Goal: Information Seeking & Learning: Learn about a topic

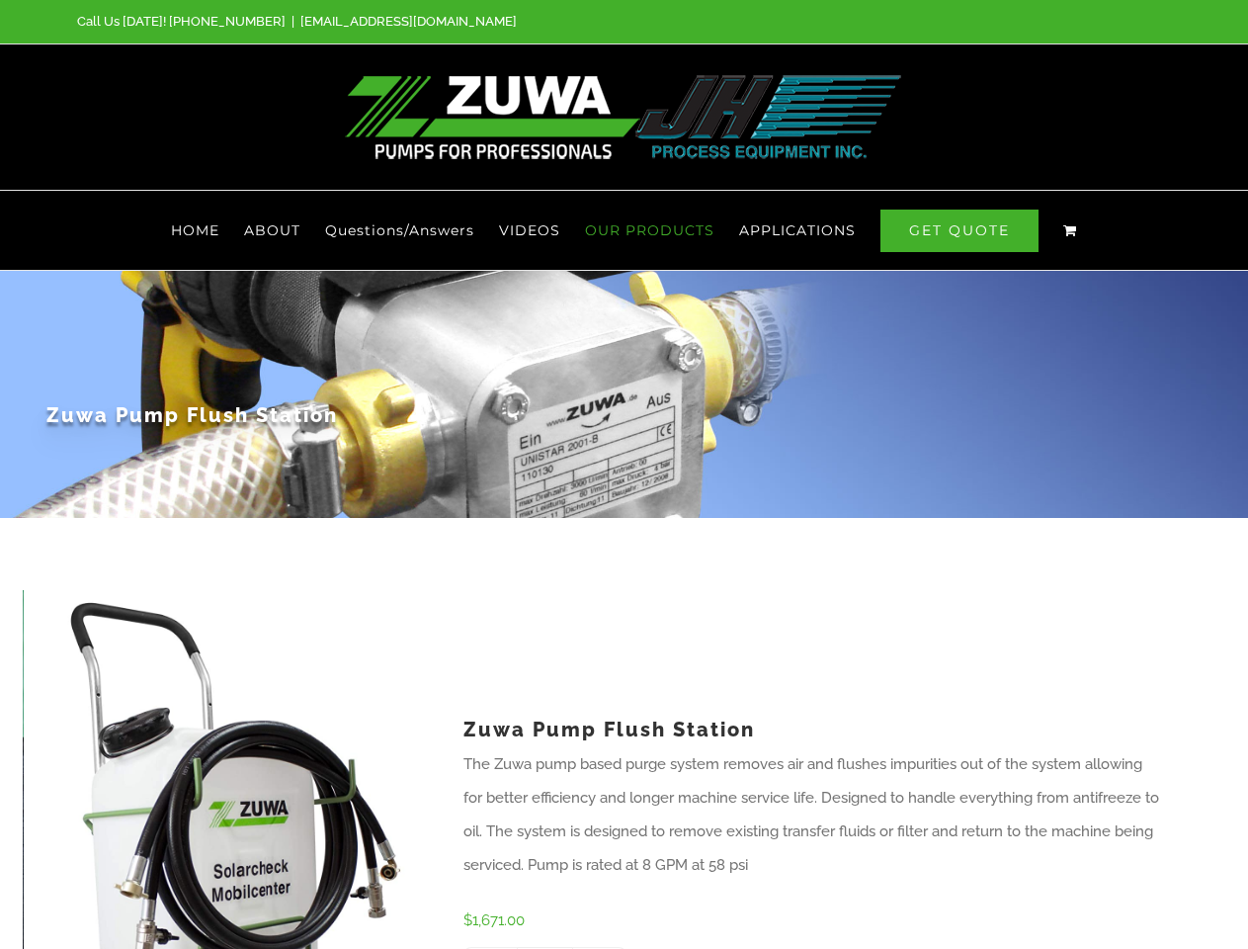
click at [624, 474] on div "Zuwa Pump Flush Station" at bounding box center [624, 394] width 1156 height 247
click at [650, 230] on span "OUR PRODUCTS" at bounding box center [649, 230] width 129 height 14
click at [797, 230] on span "APPLICATIONS" at bounding box center [797, 230] width 117 height 14
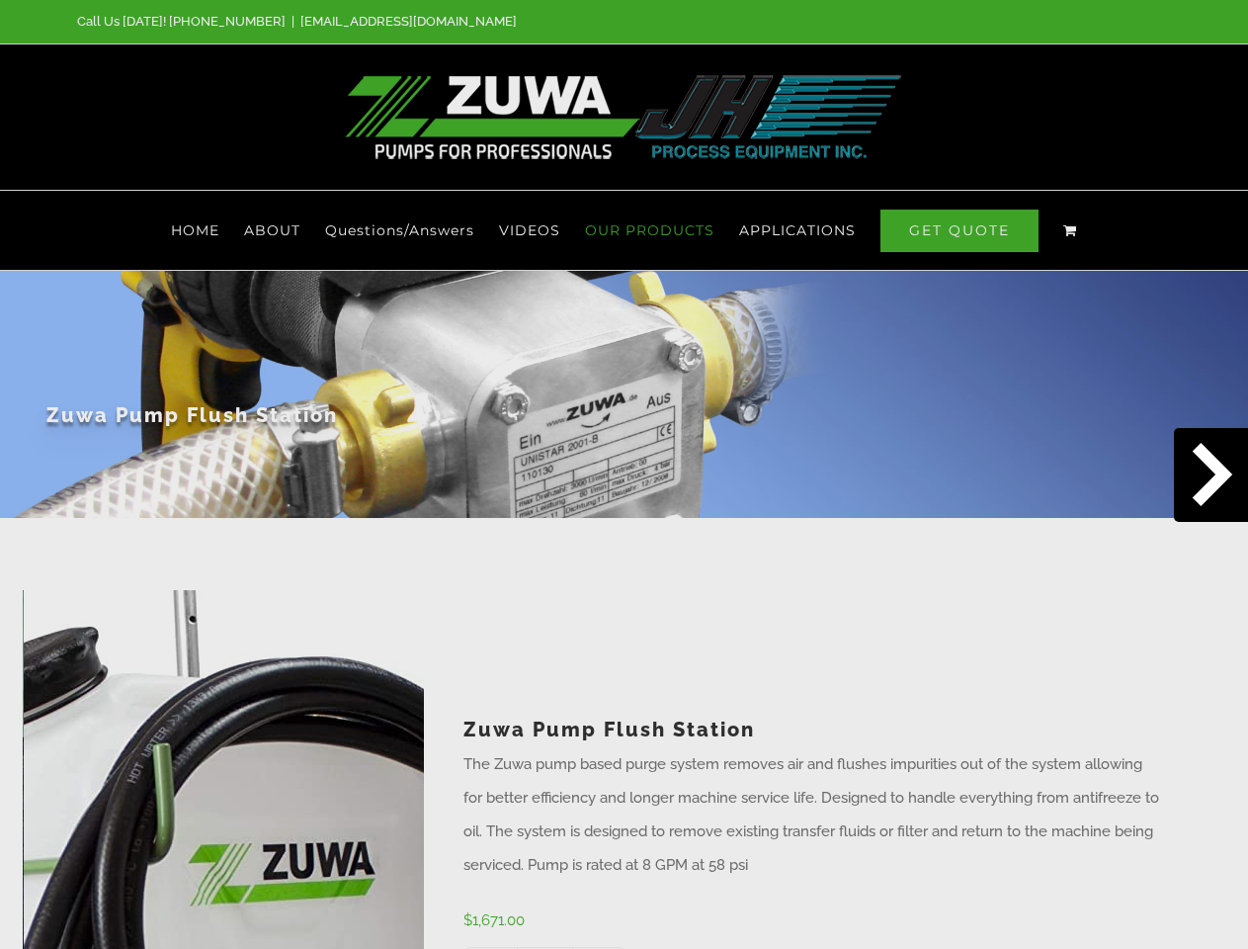
click at [38, 909] on div at bounding box center [624, 899] width 1248 height 99
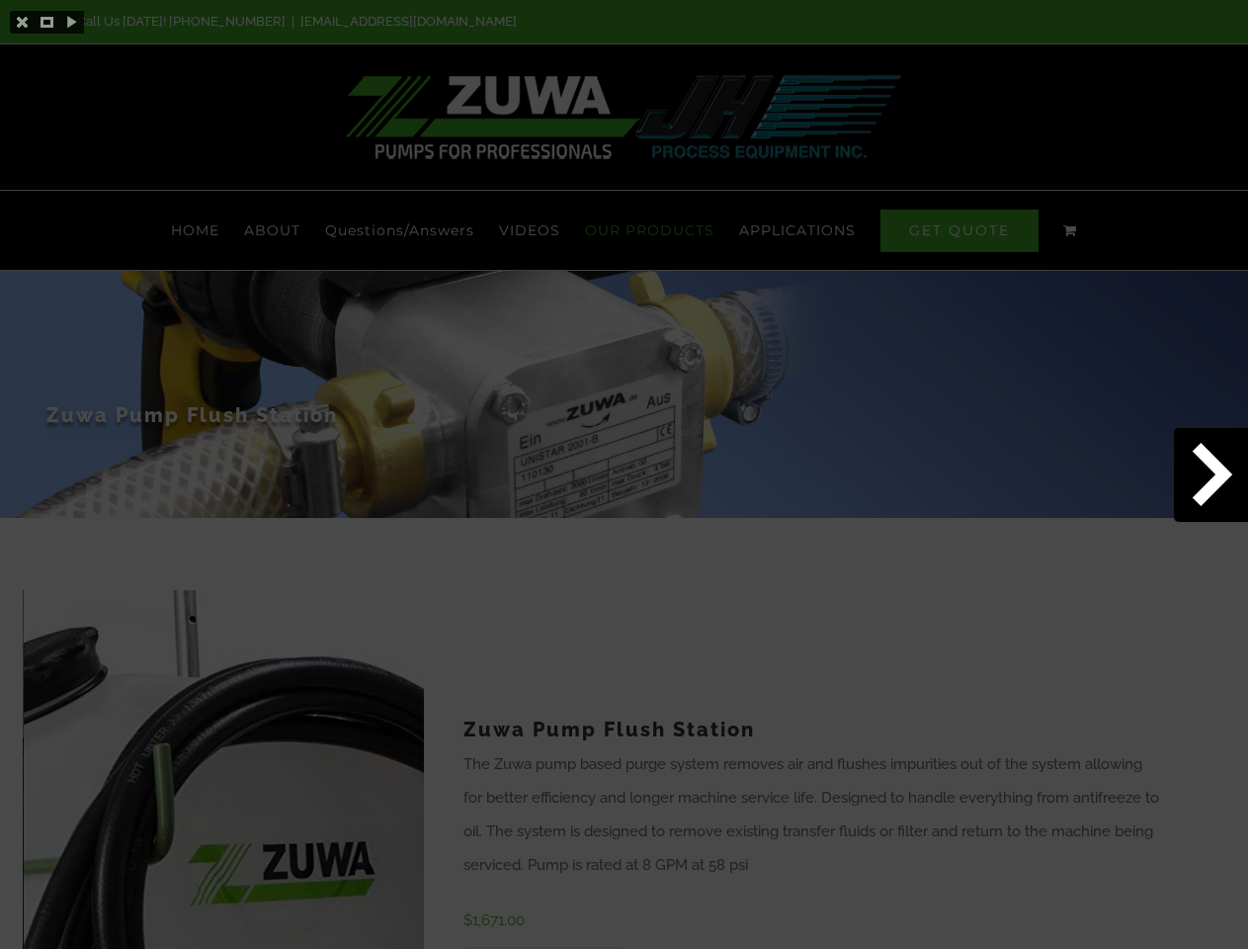
click at [409, 909] on div at bounding box center [624, 899] width 1248 height 99
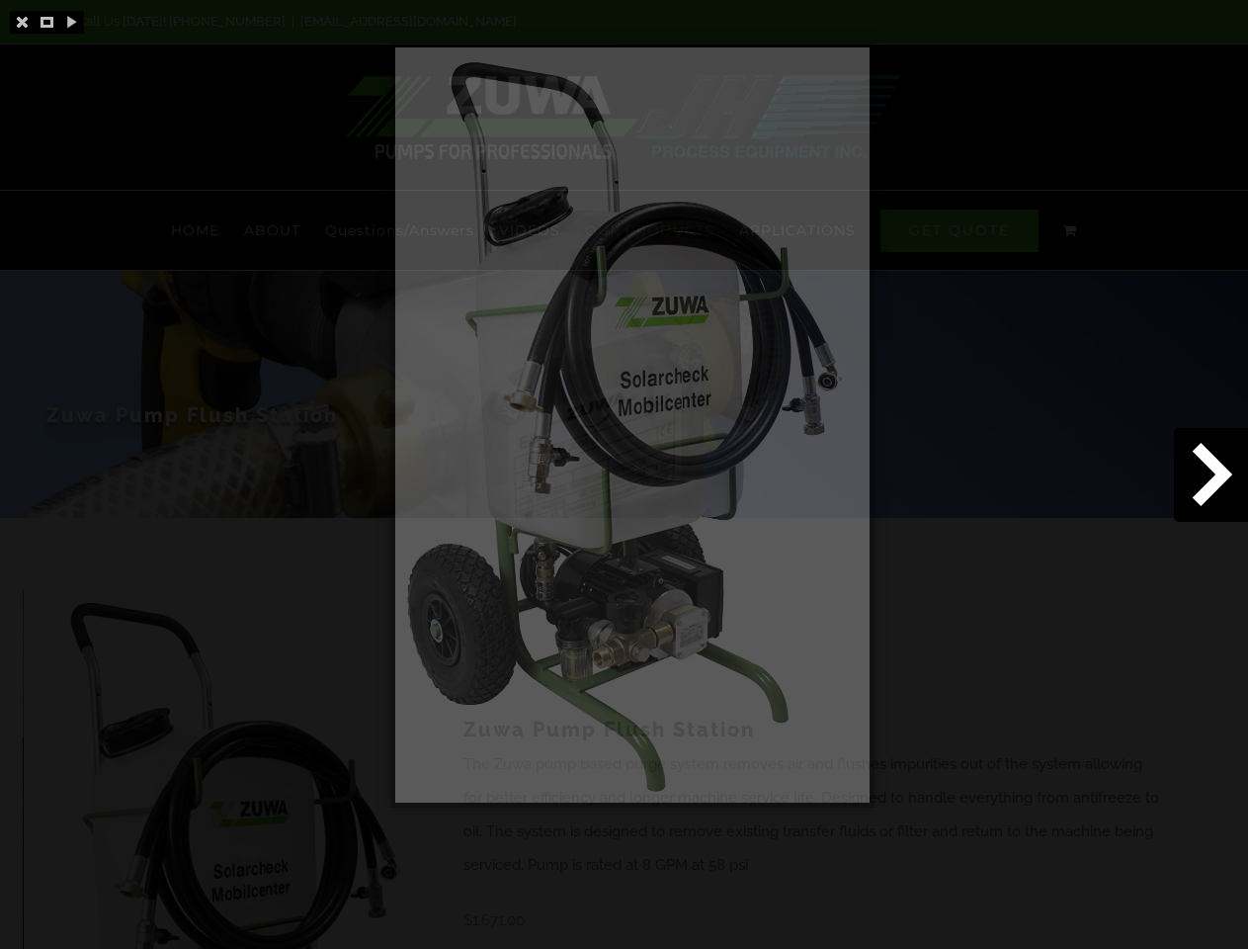
click at [490, 948] on div at bounding box center [624, 899] width 1248 height 99
